Goal: Information Seeking & Learning: Learn about a topic

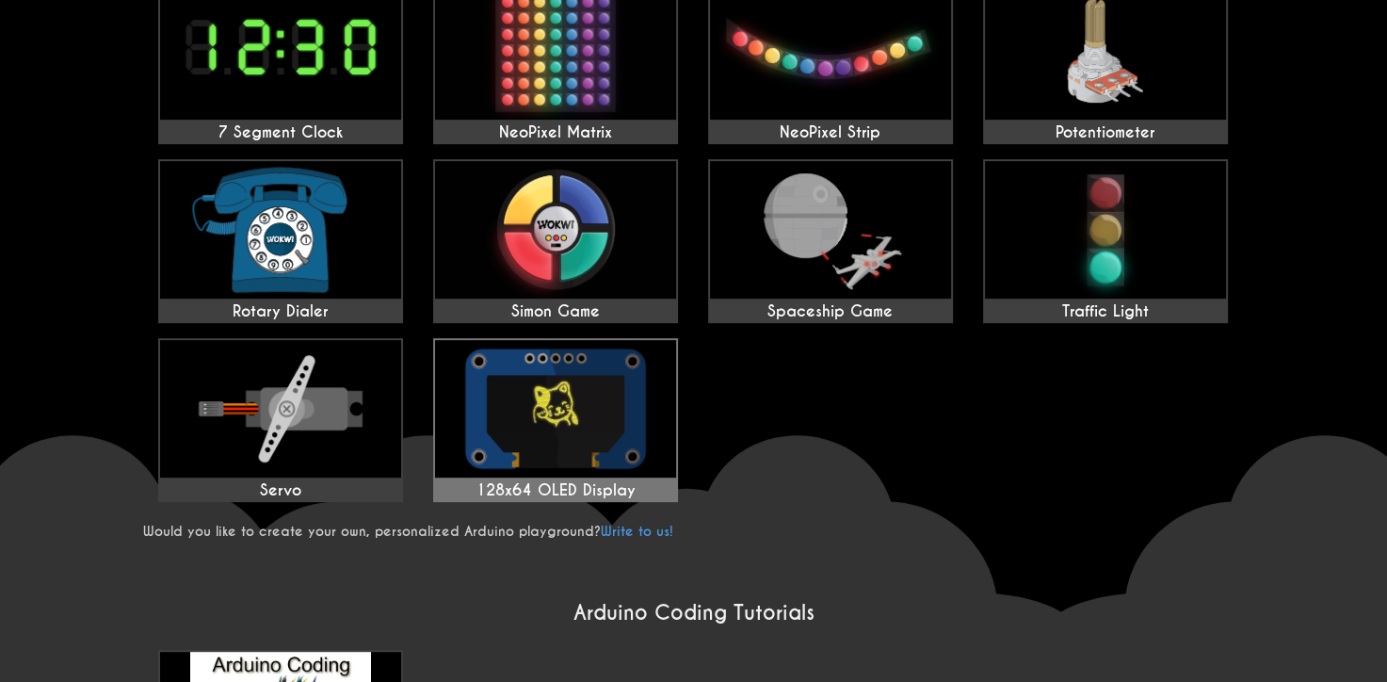
scroll to position [784, 0]
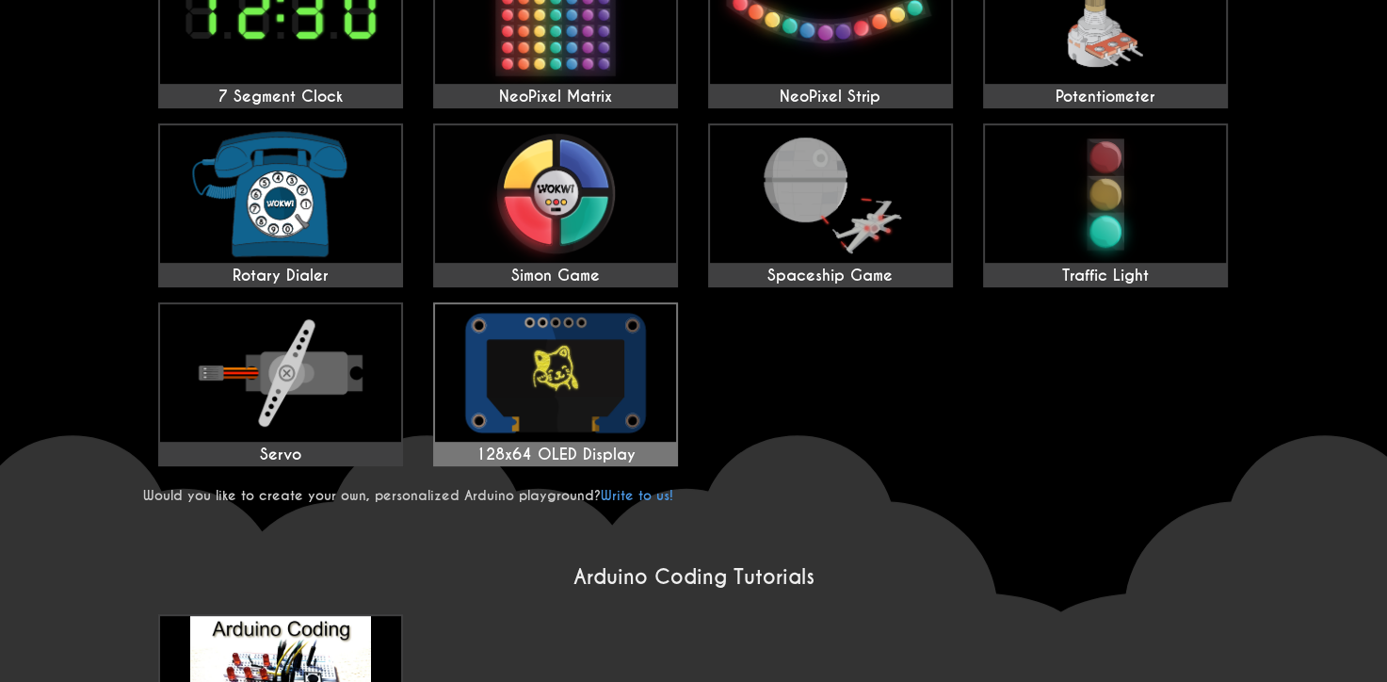
click at [569, 396] on img at bounding box center [555, 372] width 241 height 137
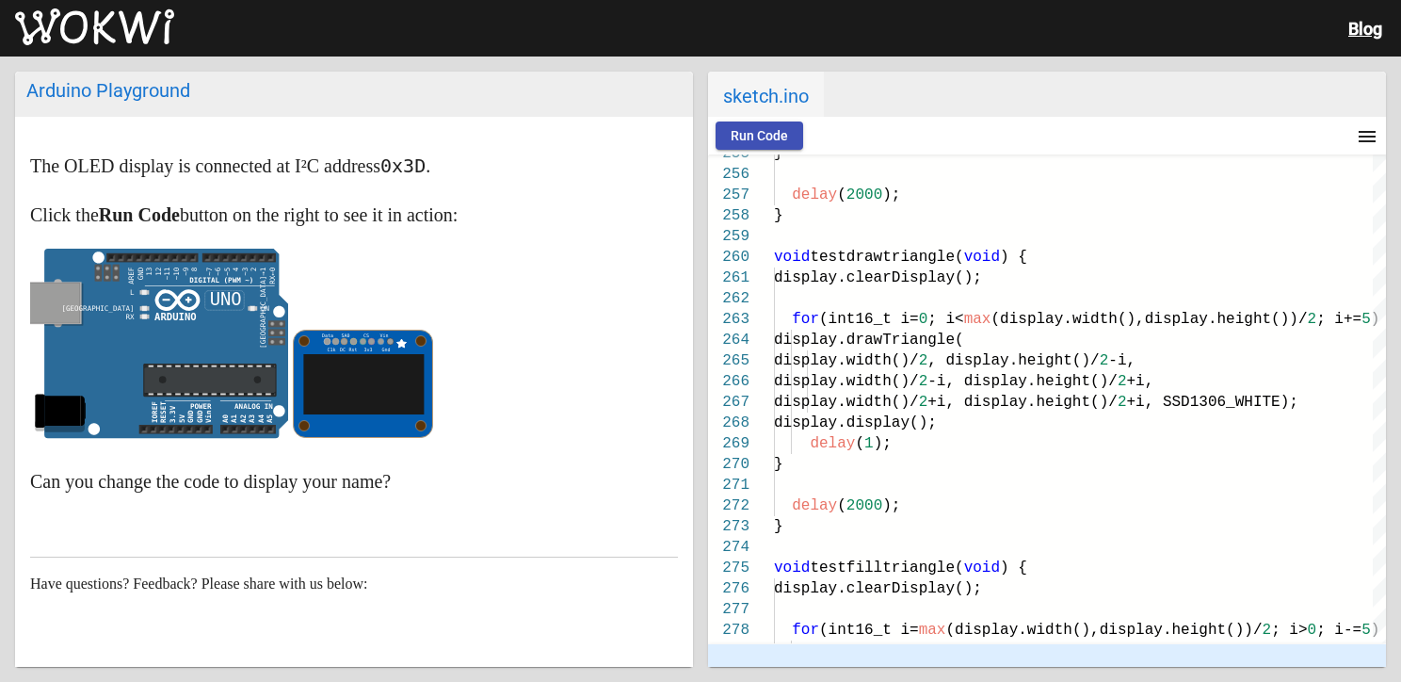
click at [1382, 136] on button "menu" at bounding box center [1368, 136] width 38 height 38
click at [190, 167] on div at bounding box center [700, 341] width 1401 height 682
